Goal: Task Accomplishment & Management: Complete application form

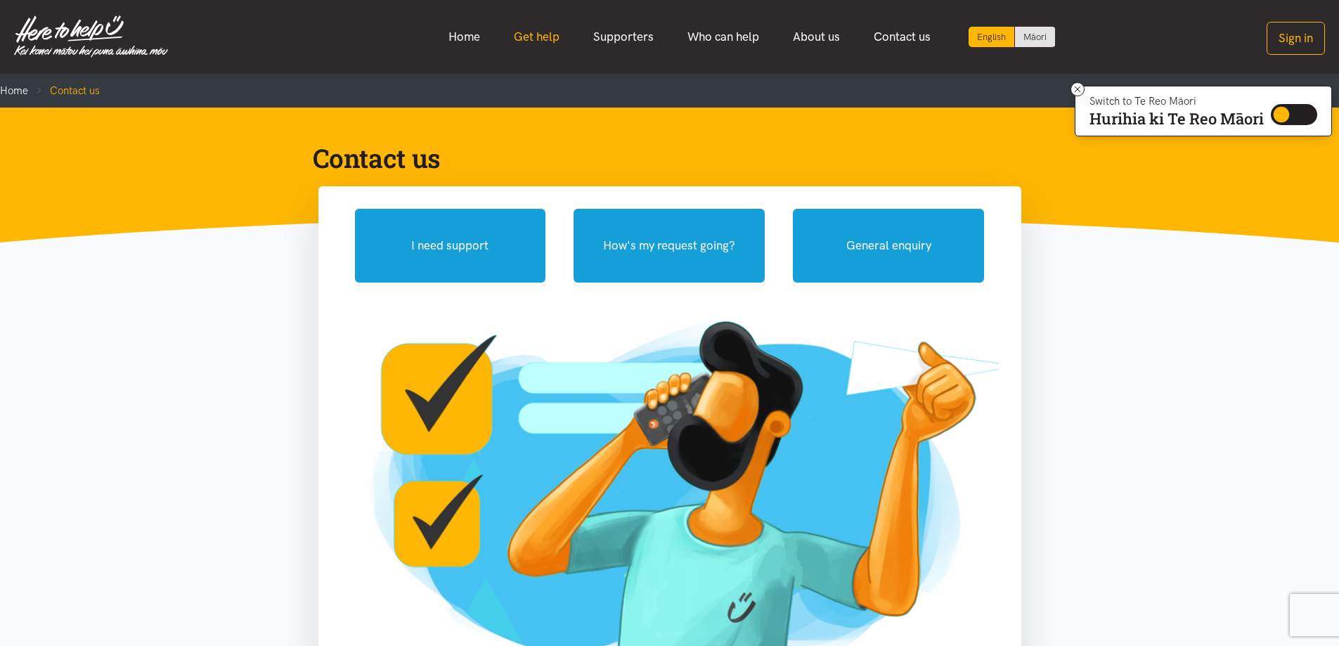
click at [550, 33] on link "Get help" at bounding box center [536, 37] width 79 height 30
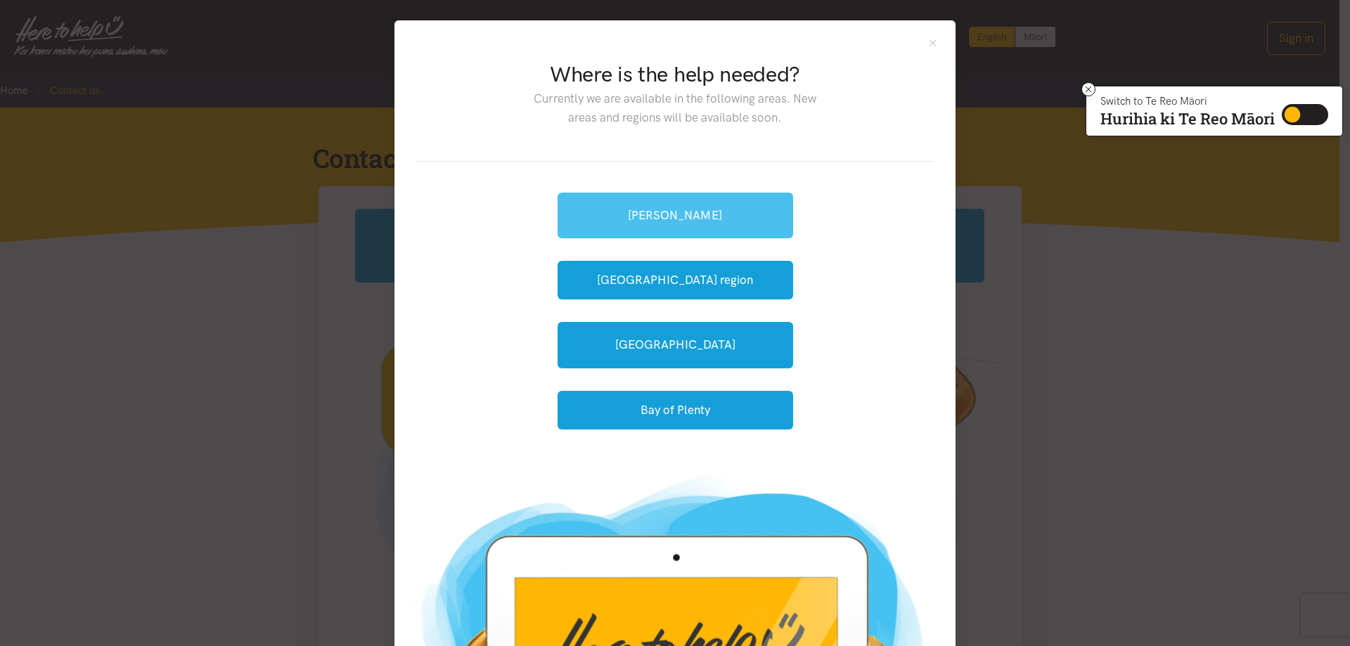
click at [665, 212] on link "[PERSON_NAME]" at bounding box center [676, 216] width 236 height 46
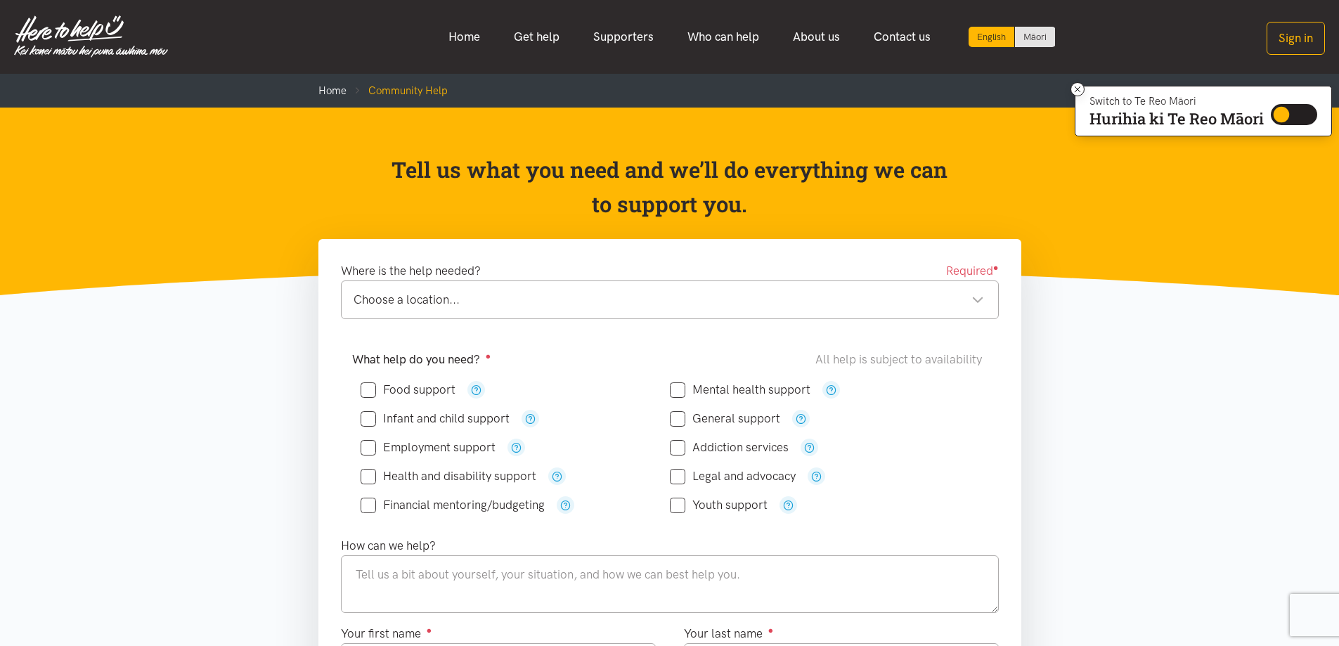
click at [406, 299] on div "Choose a location..." at bounding box center [669, 299] width 631 height 19
click at [320, 494] on div "Where is the help needed? Required ● Choose a location... Choose a location... …" at bounding box center [669, 647] width 703 height 816
click at [368, 391] on input "Food support" at bounding box center [408, 390] width 95 height 12
checkbox input "true"
